Goal: Navigation & Orientation: Go to known website

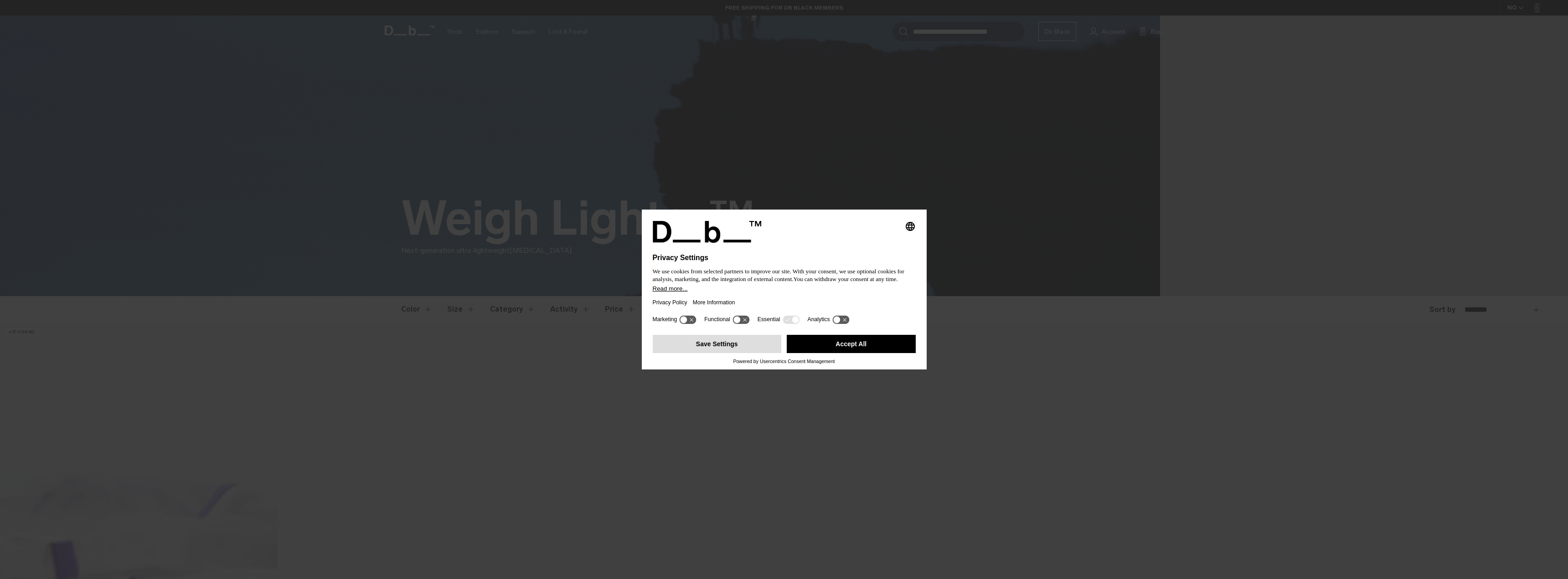
click at [721, 345] on button "Save Settings" at bounding box center [717, 344] width 129 height 18
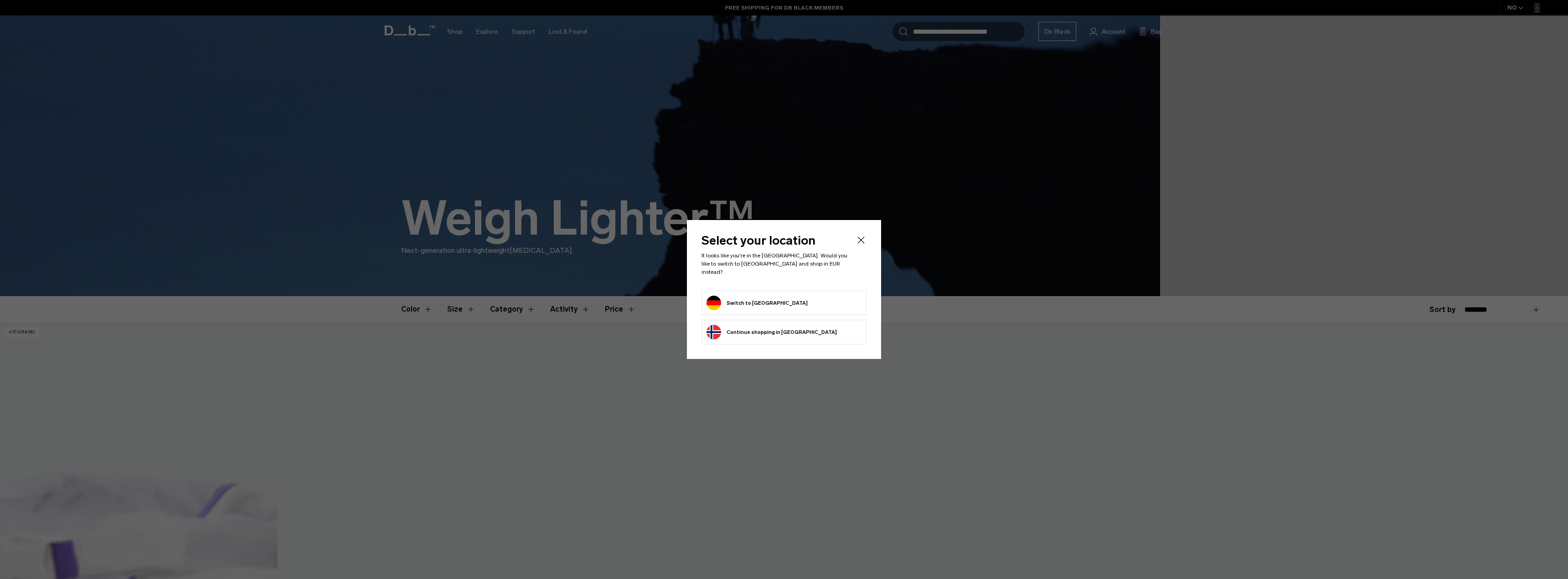
click at [732, 302] on button "Switch to Germany" at bounding box center [757, 303] width 101 height 15
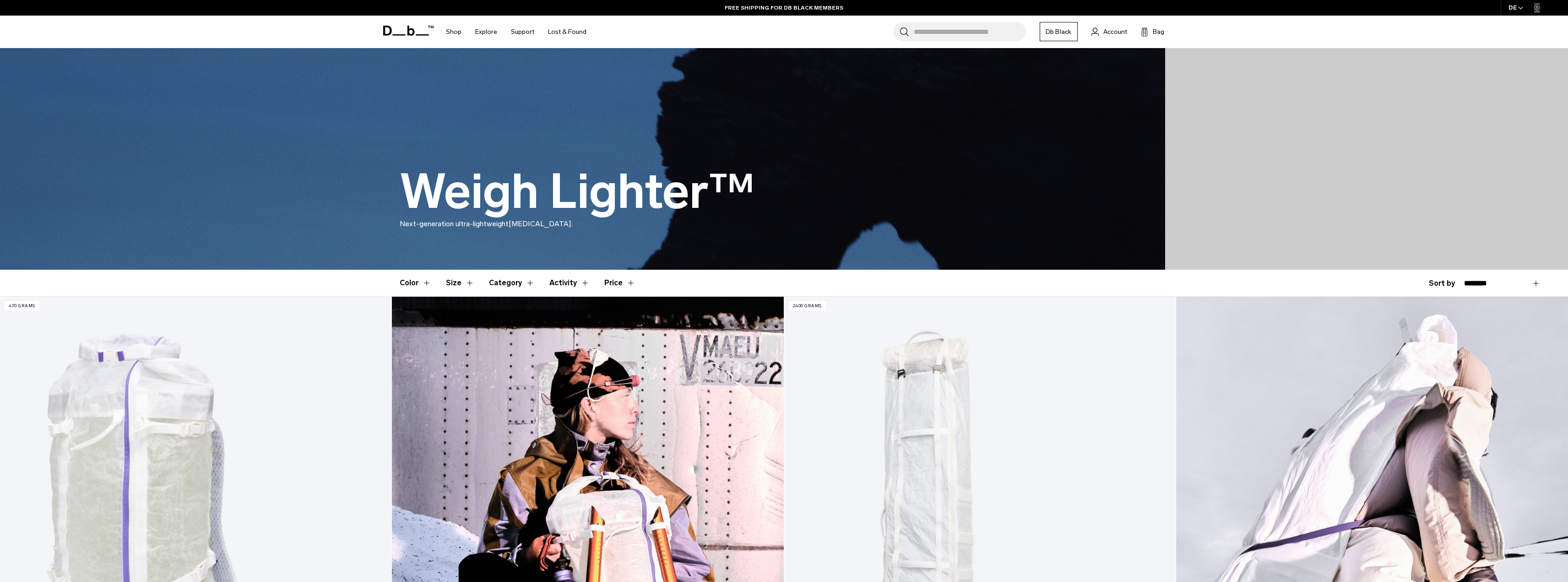
scroll to position [92, 0]
